Goal: Task Accomplishment & Management: Use online tool/utility

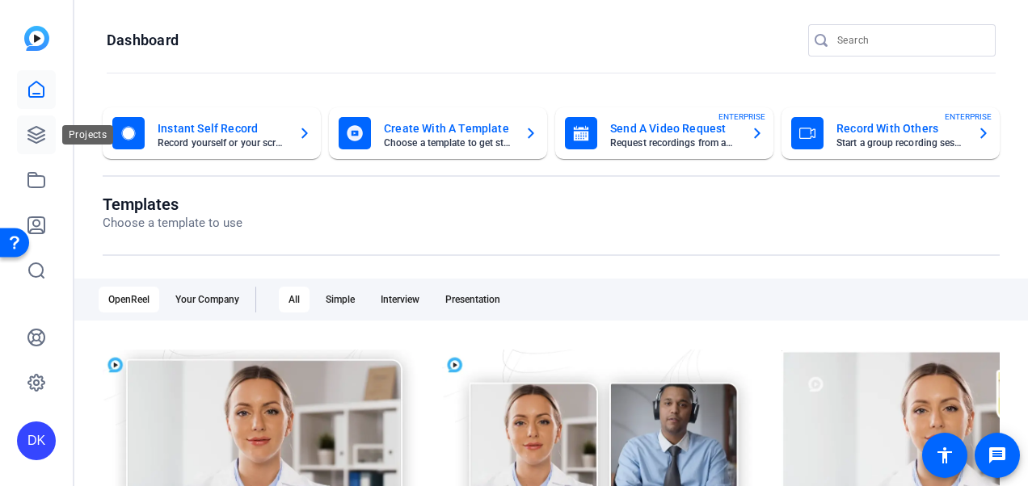
click at [36, 133] on icon at bounding box center [36, 134] width 19 height 19
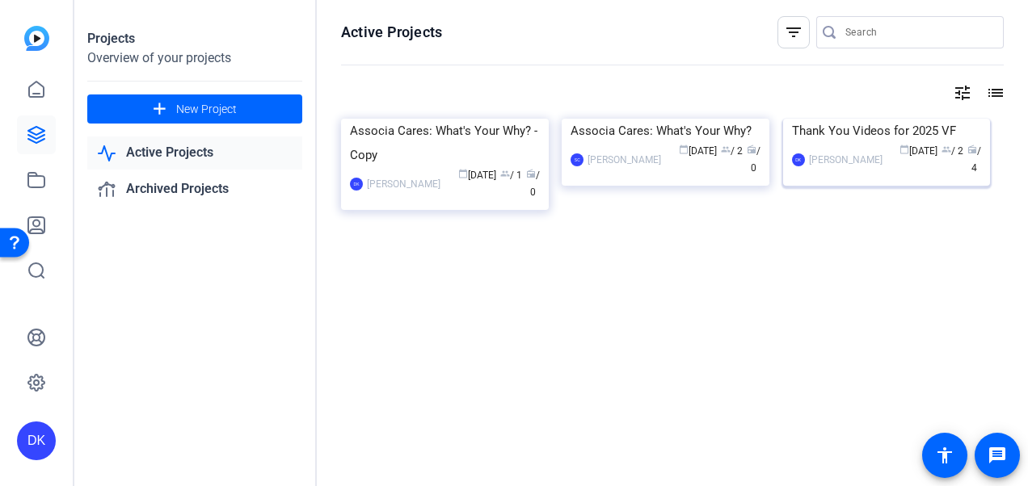
click at [830, 143] on div "Thank You Videos for 2025 VF" at bounding box center [887, 131] width 190 height 24
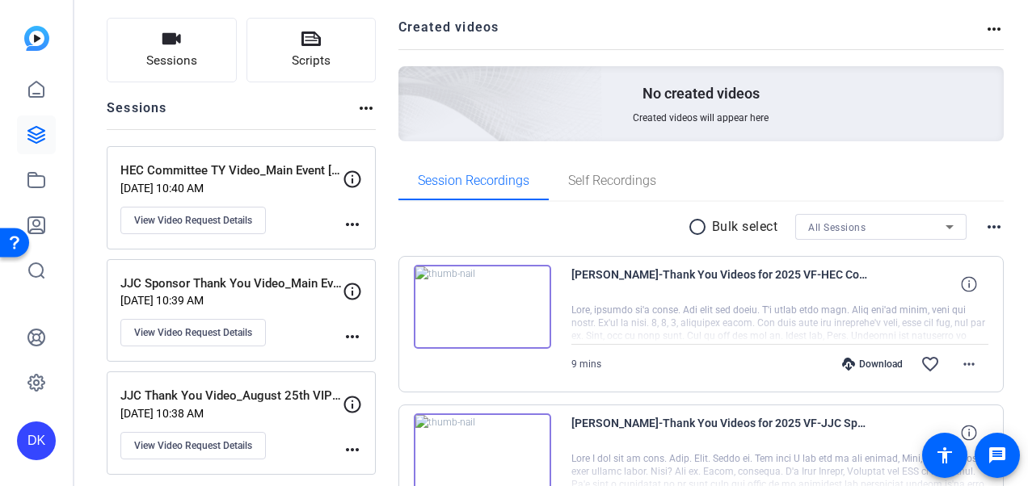
scroll to position [91, 0]
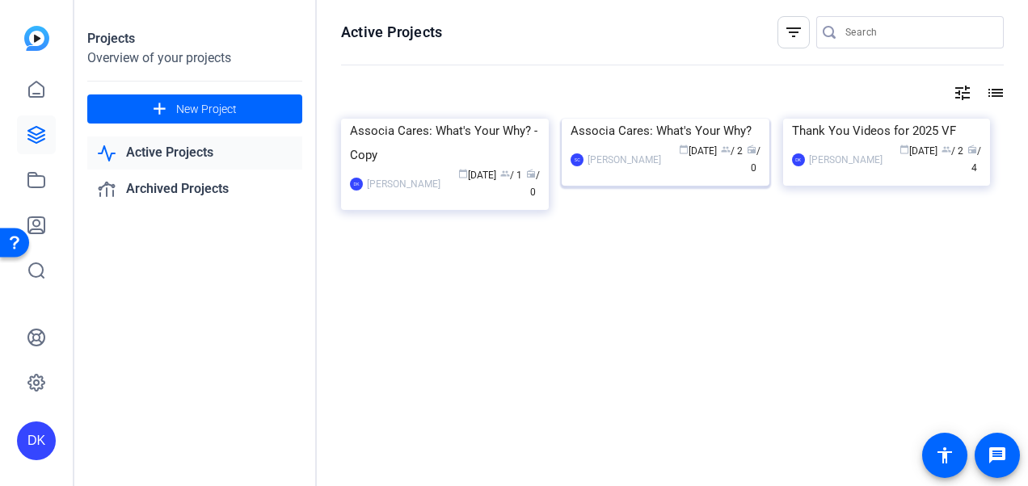
click at [646, 143] on div "Associa Cares: What's Your Why?" at bounding box center [666, 131] width 190 height 24
click at [487, 167] on div "Associa Cares: What's Your Why? - Copy" at bounding box center [445, 143] width 190 height 48
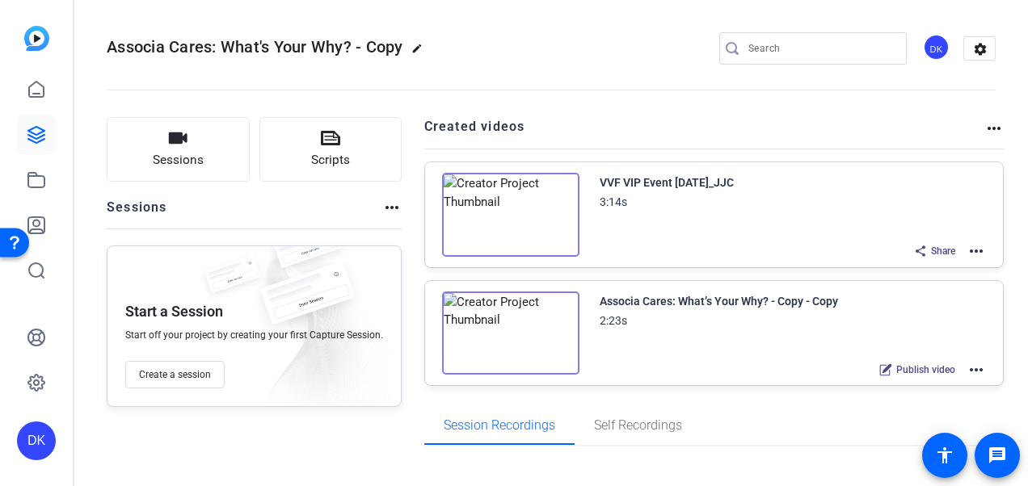
click at [736, 228] on div "VVF VIP Event [DATE]_JJC 3:14s Share more_horiz" at bounding box center [793, 217] width 387 height 89
click at [551, 208] on img at bounding box center [510, 215] width 137 height 84
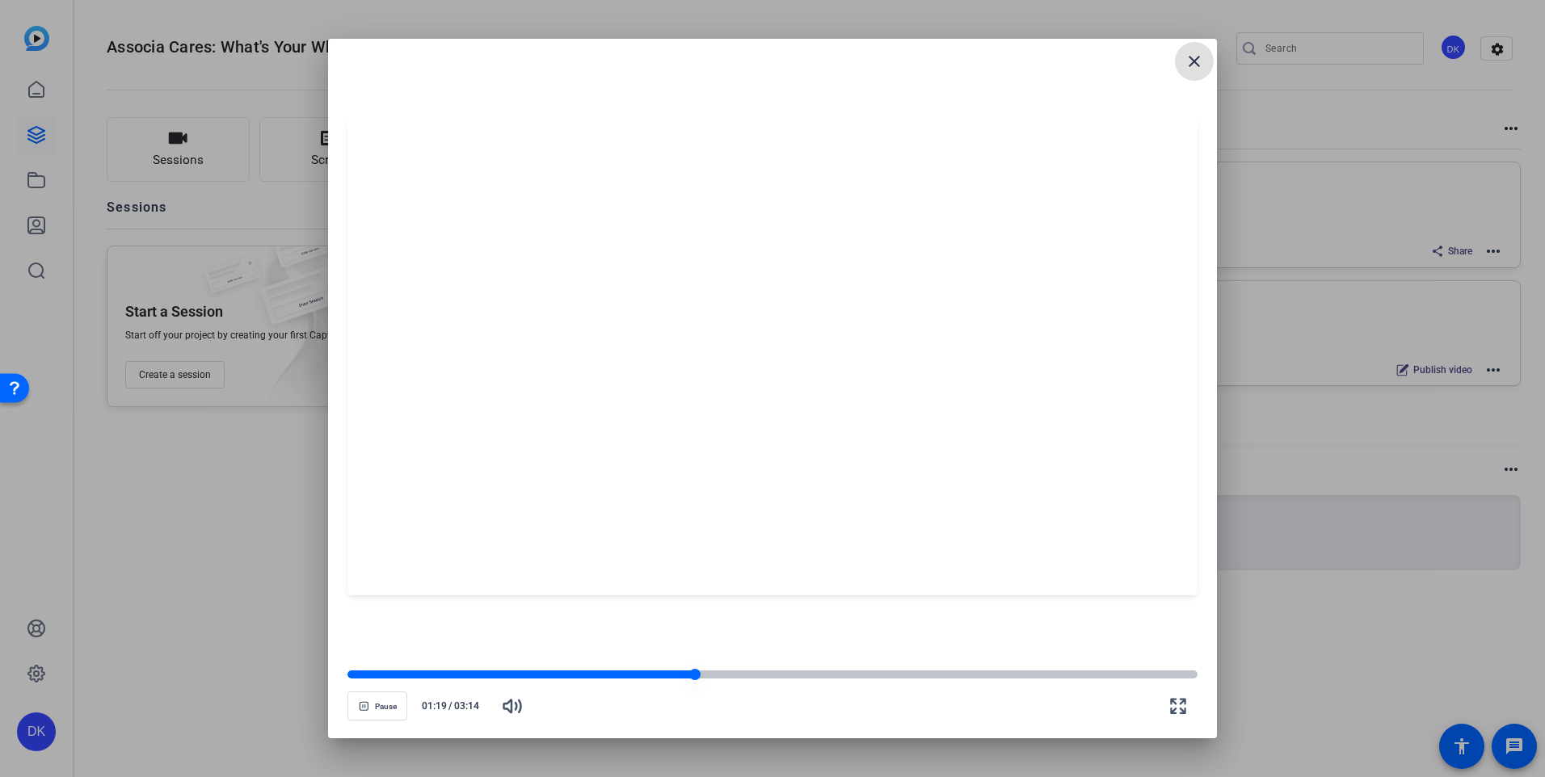
click at [611, 486] on div at bounding box center [520, 675] width 347 height 8
click at [1027, 63] on mat-icon "close" at bounding box center [1194, 61] width 19 height 19
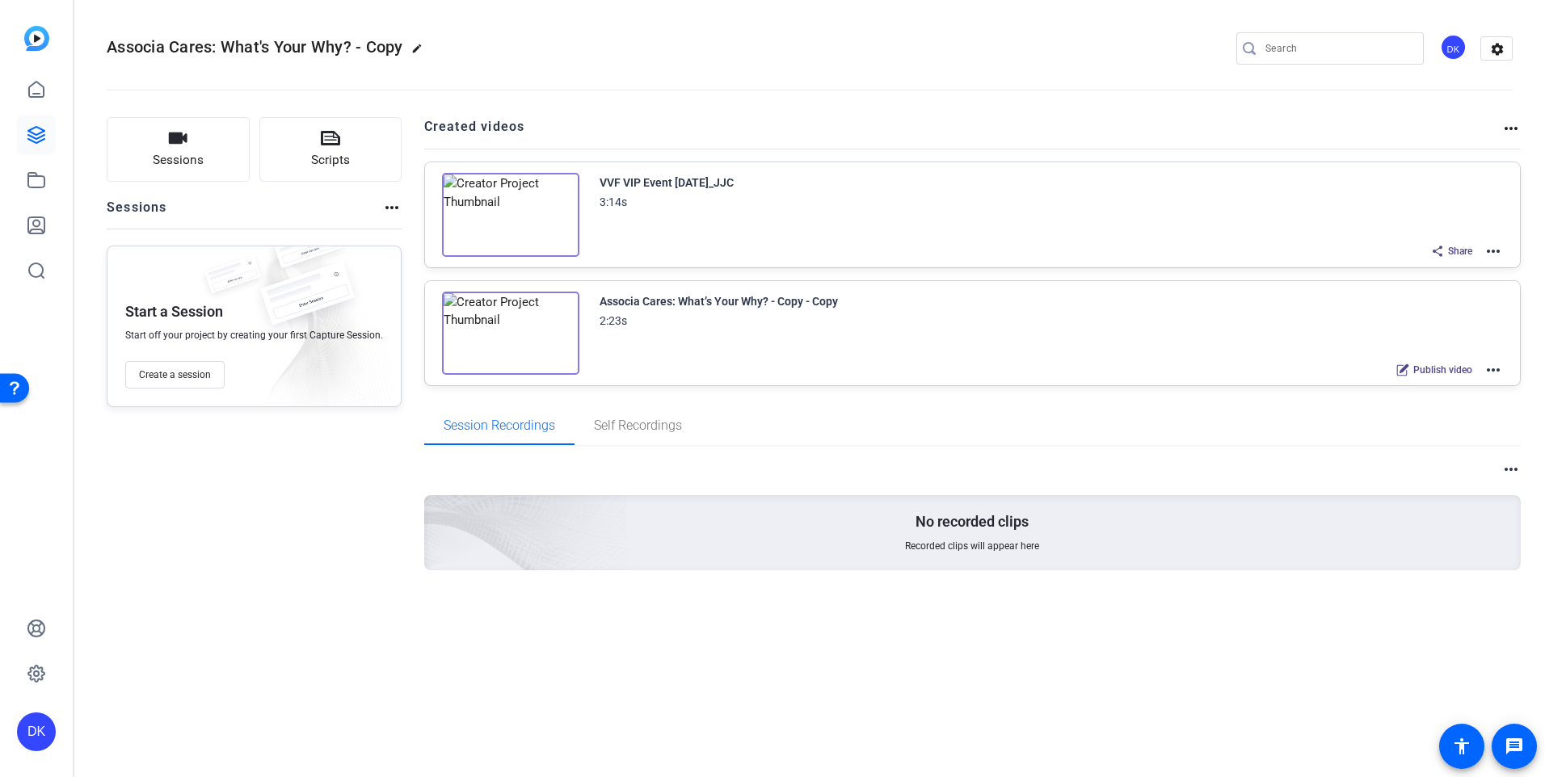
click at [1027, 252] on mat-icon "more_horiz" at bounding box center [1493, 251] width 19 height 19
click at [1027, 263] on span "Edit in Creator" at bounding box center [1434, 270] width 112 height 19
